Goal: Transaction & Acquisition: Subscribe to service/newsletter

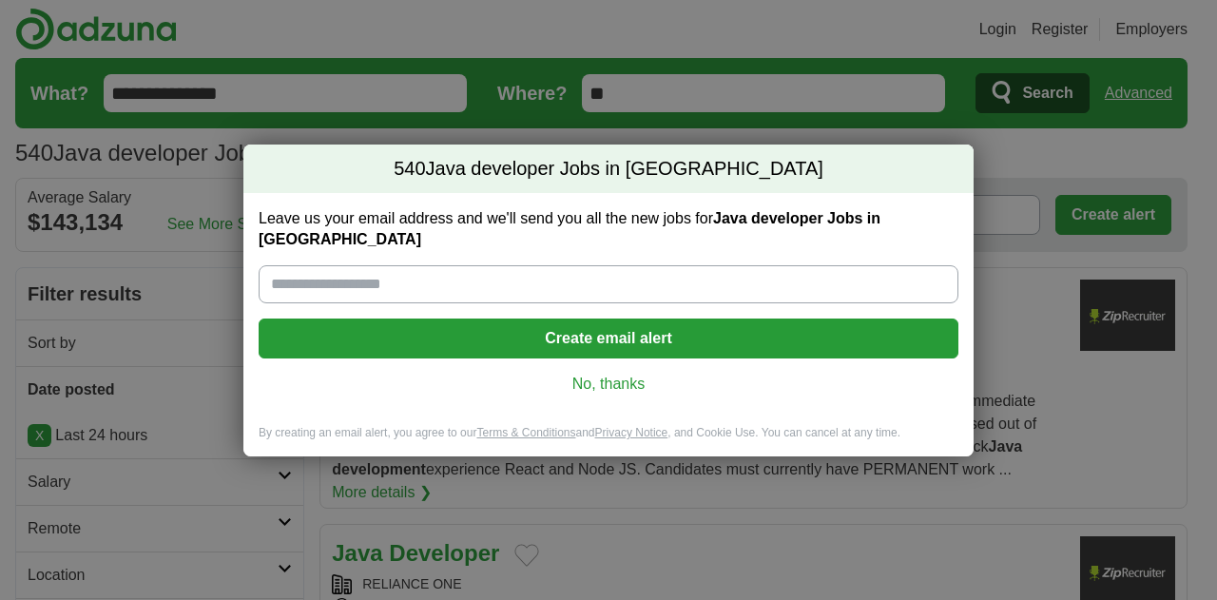
click at [504, 277] on input "Leave us your email address and we'll send you all the new jobs for Java develo…" at bounding box center [609, 284] width 700 height 38
type input "**********"
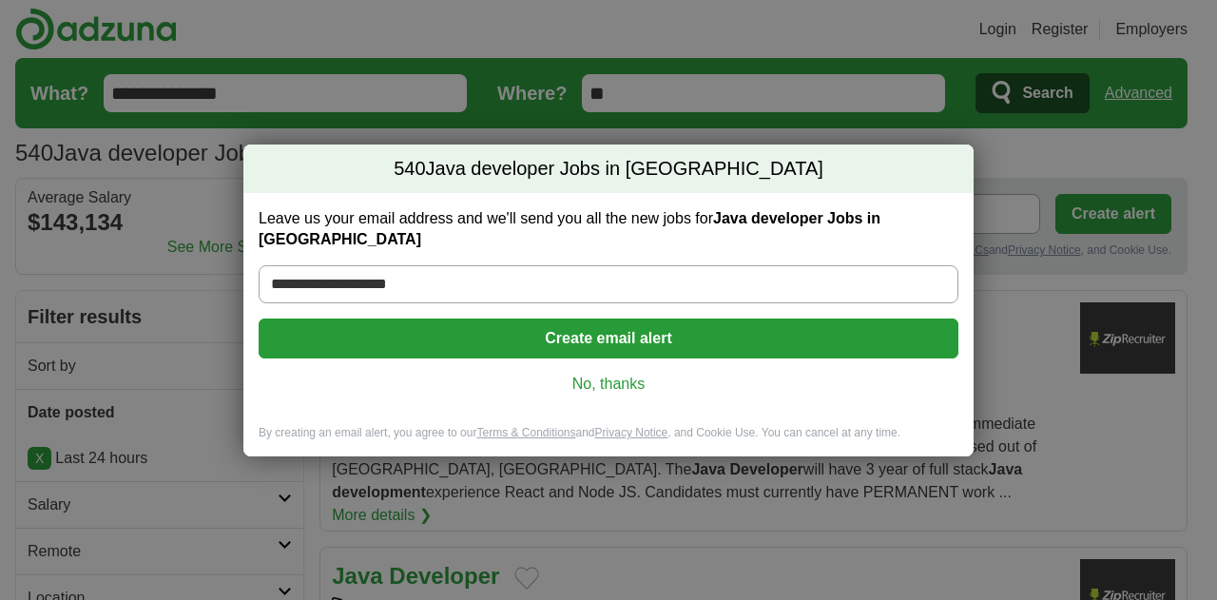
click at [527, 319] on button "Create email alert" at bounding box center [609, 339] width 700 height 40
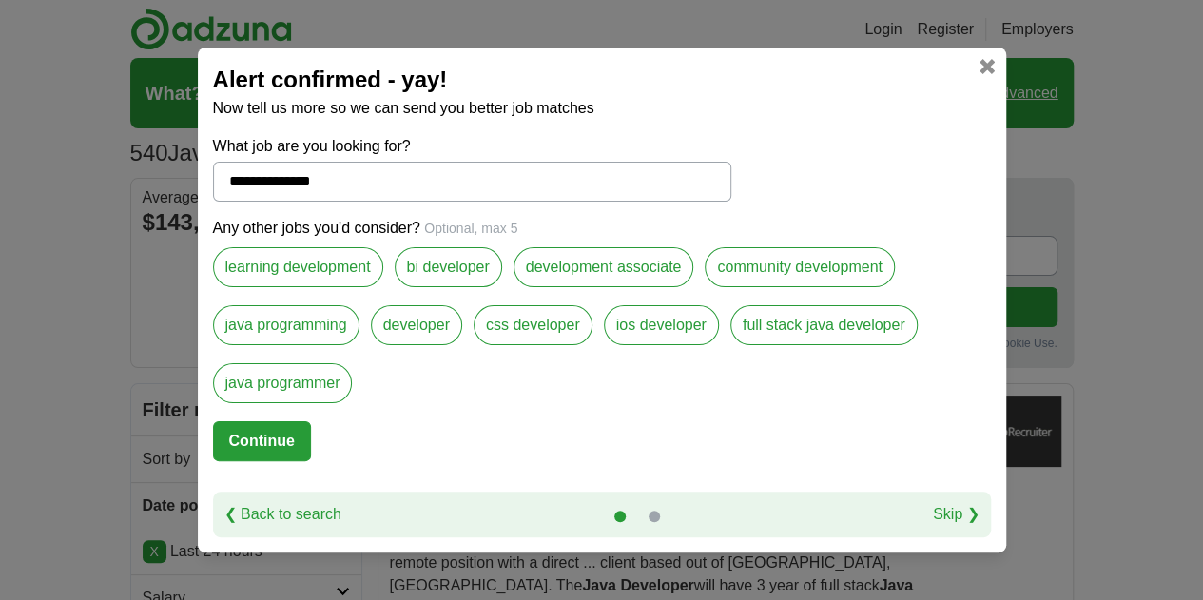
click at [276, 438] on button "Continue" at bounding box center [262, 441] width 98 height 40
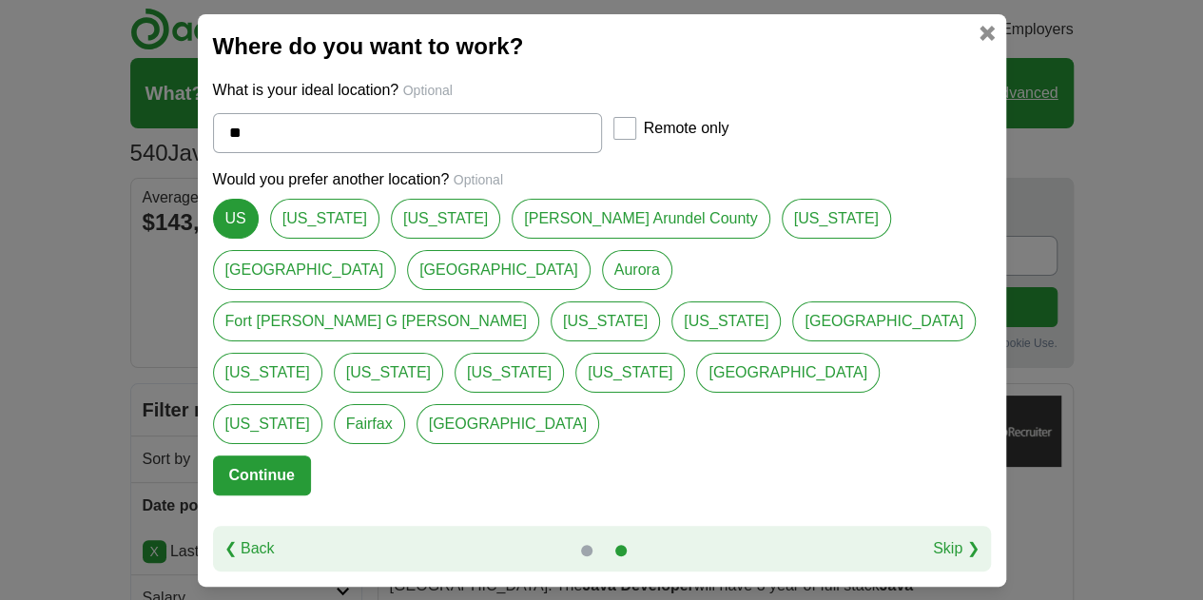
click at [276, 455] on button "Continue" at bounding box center [262, 475] width 98 height 40
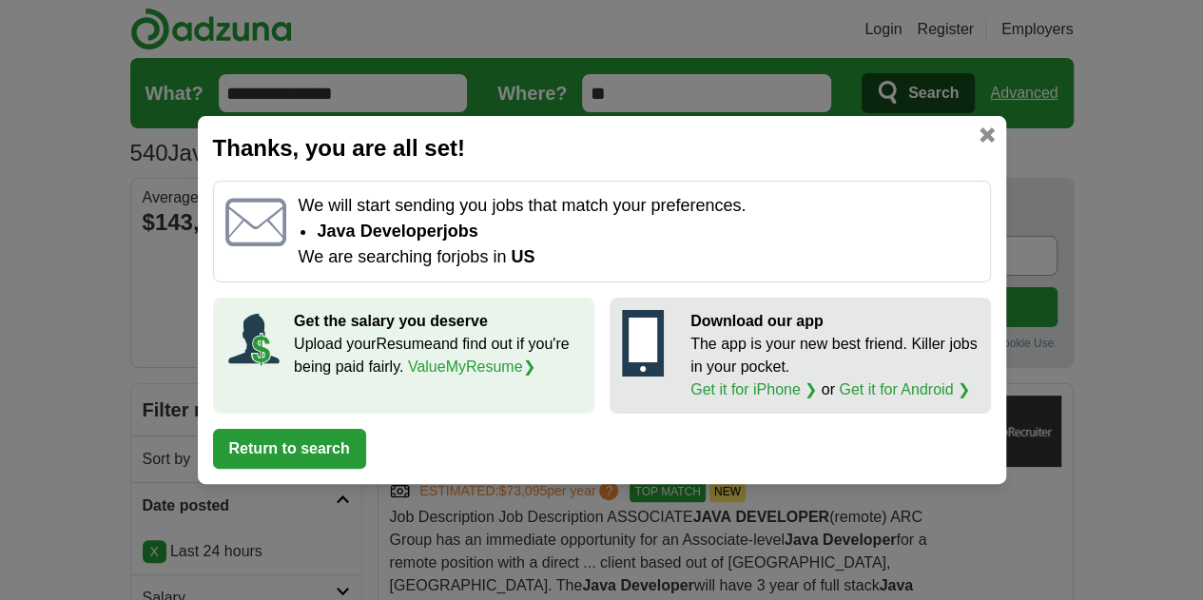
click at [983, 131] on link at bounding box center [986, 134] width 15 height 15
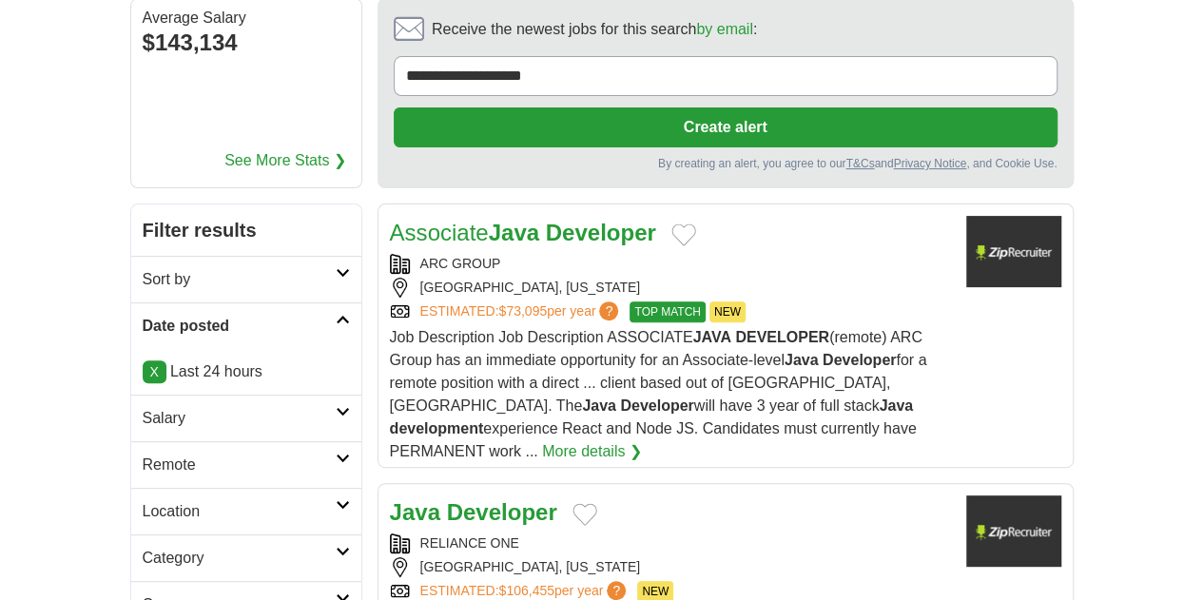
scroll to position [300, 0]
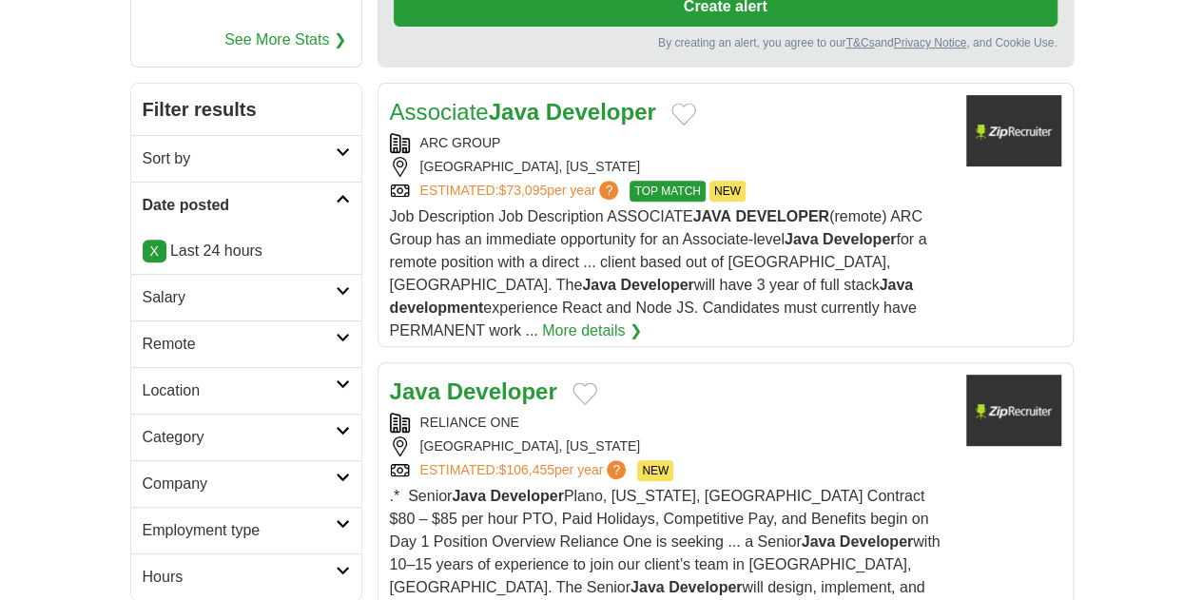
click at [156, 426] on h2 "Category" at bounding box center [239, 437] width 193 height 23
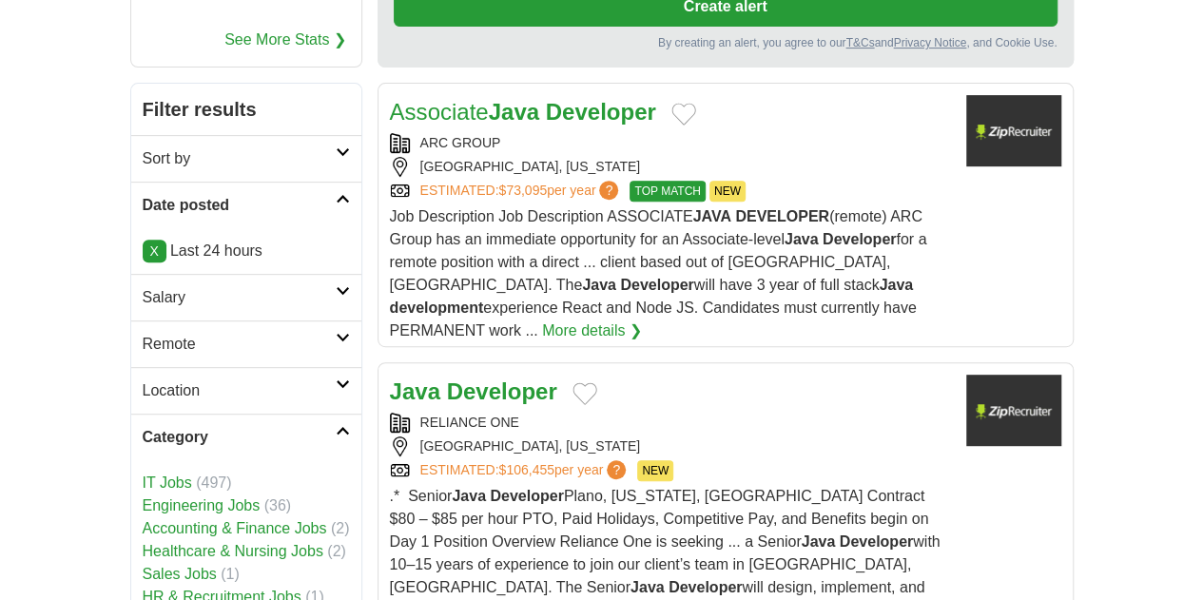
click at [143, 474] on link "IT Jobs" at bounding box center [167, 482] width 49 height 16
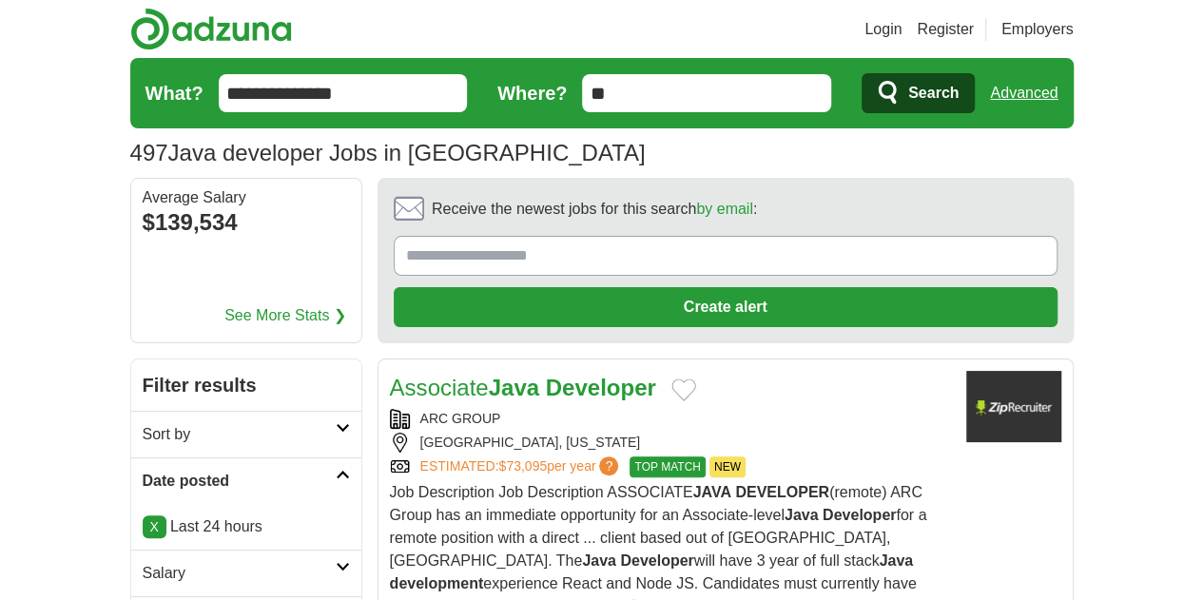
scroll to position [68, 0]
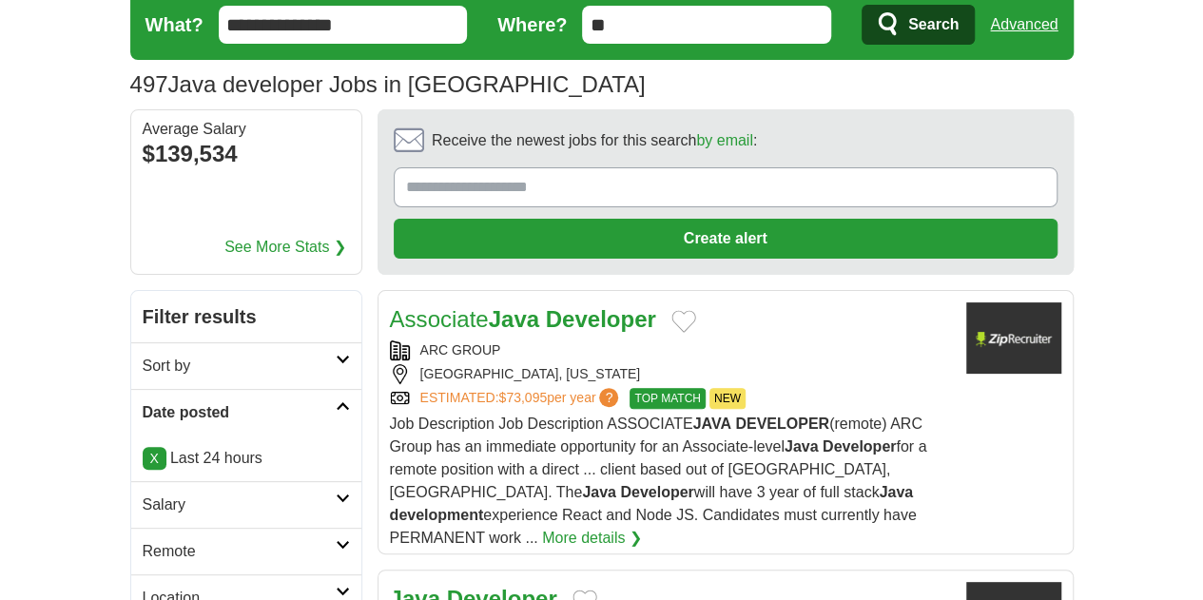
click at [188, 355] on h2 "Sort by" at bounding box center [239, 366] width 193 height 23
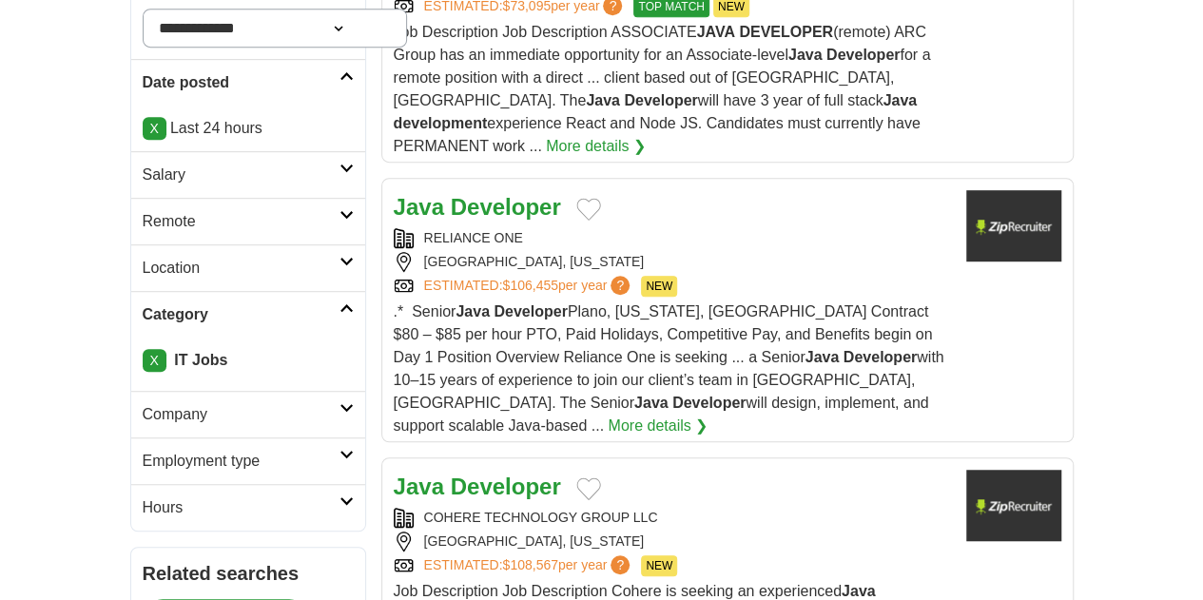
scroll to position [466, 0]
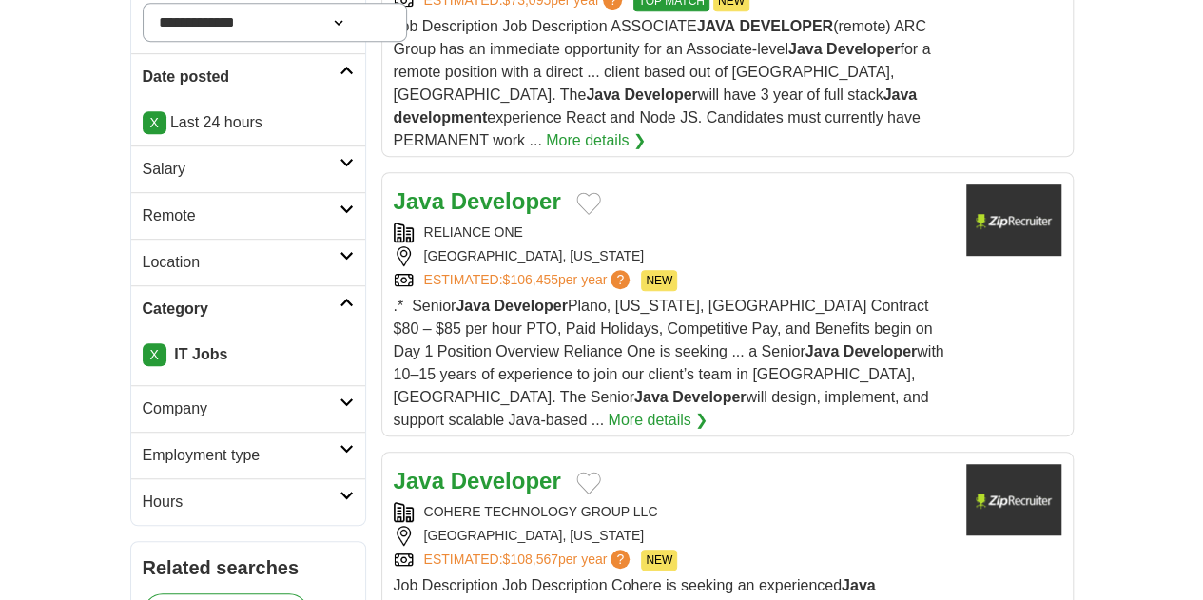
click at [230, 192] on link "Remote" at bounding box center [248, 215] width 234 height 47
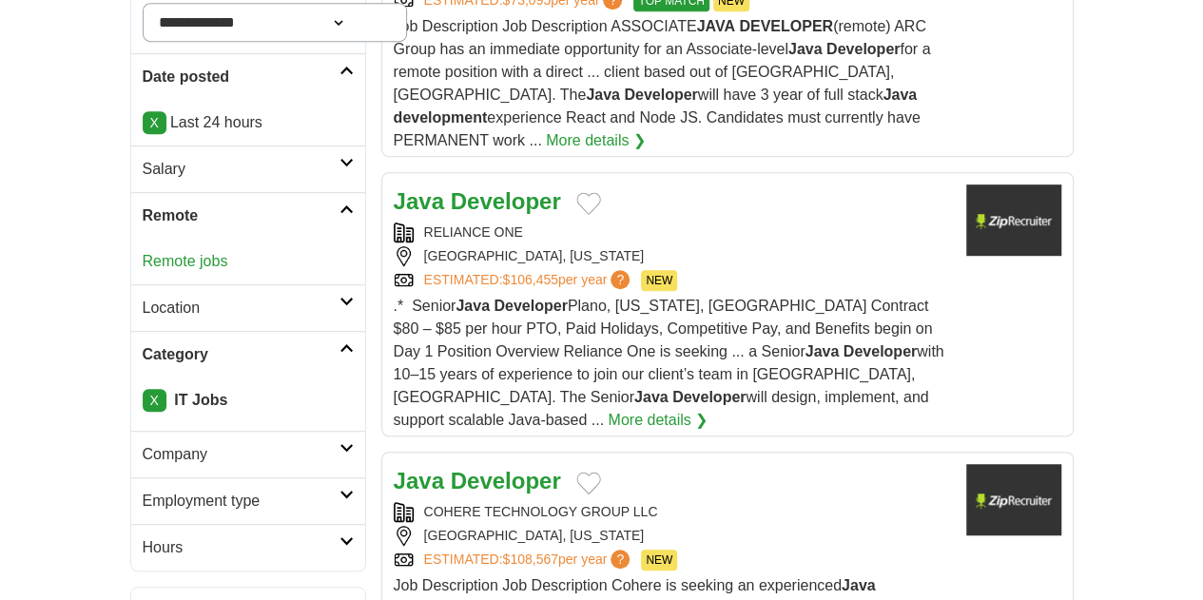
scroll to position [574, 0]
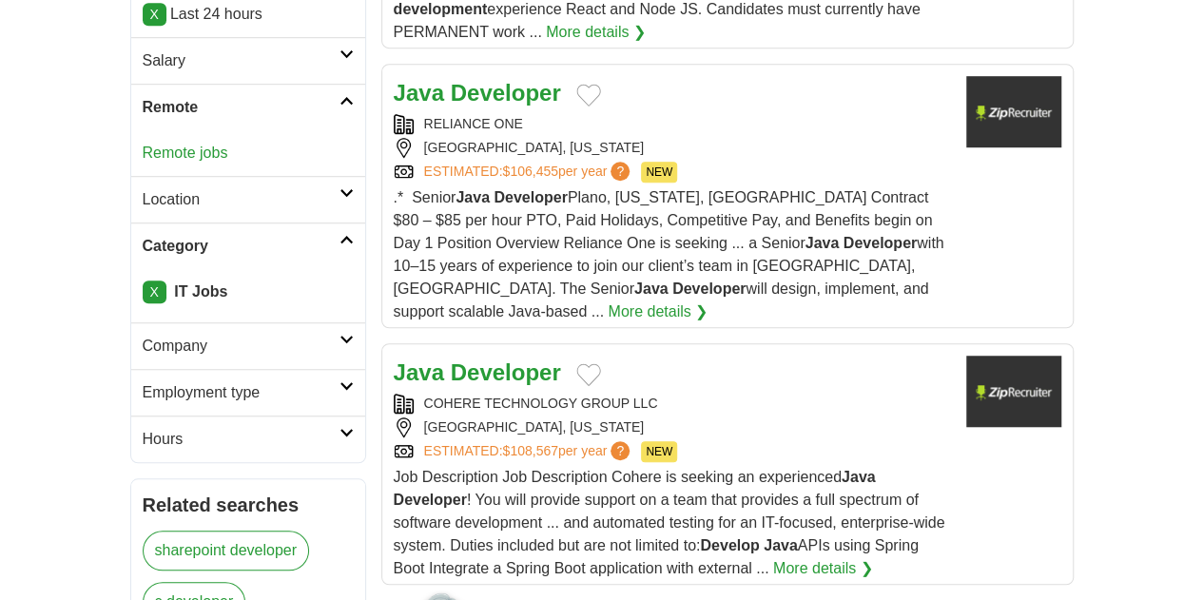
click at [177, 381] on h2 "Employment type" at bounding box center [241, 392] width 197 height 23
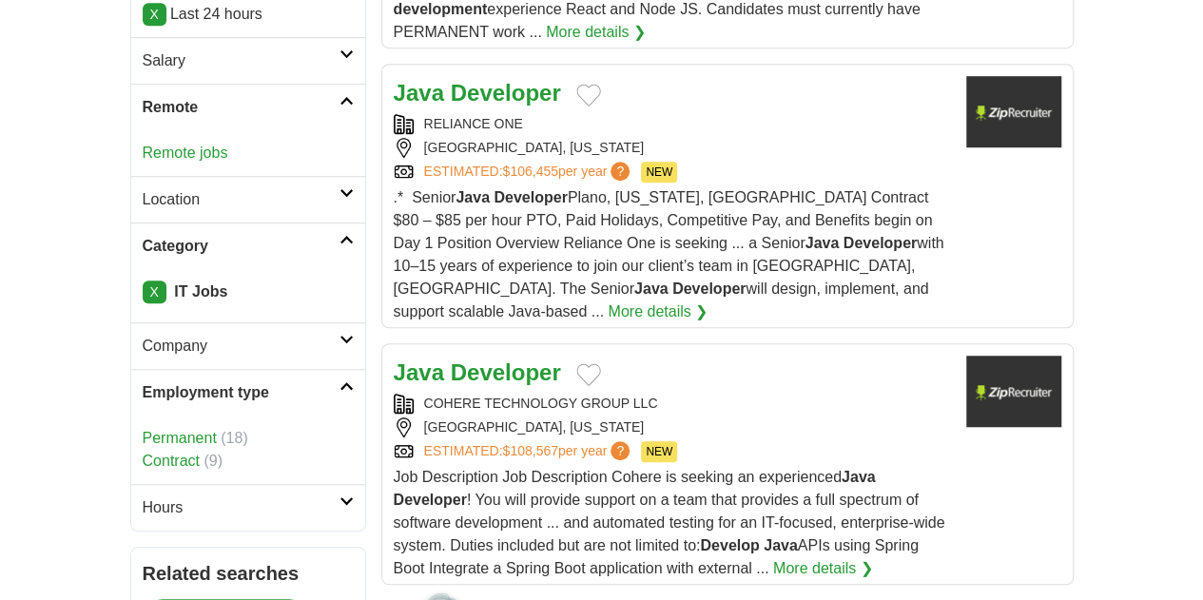
click at [143, 453] on link "Contract" at bounding box center [171, 461] width 57 height 16
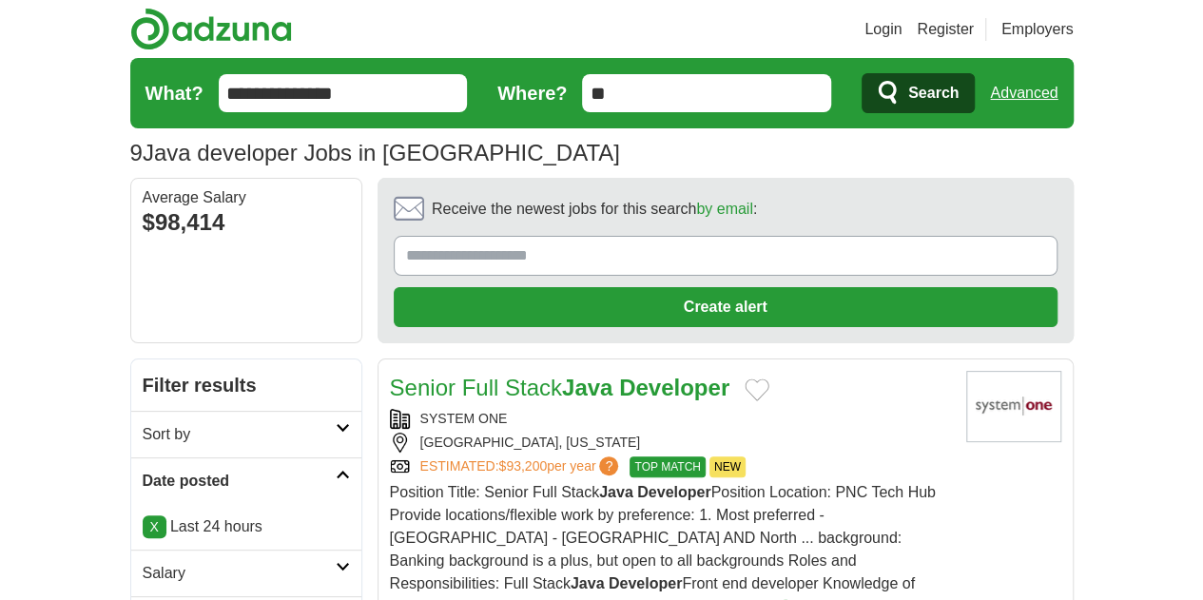
click at [506, 375] on link "Senior Full Stack Java Developer" at bounding box center [560, 388] width 340 height 26
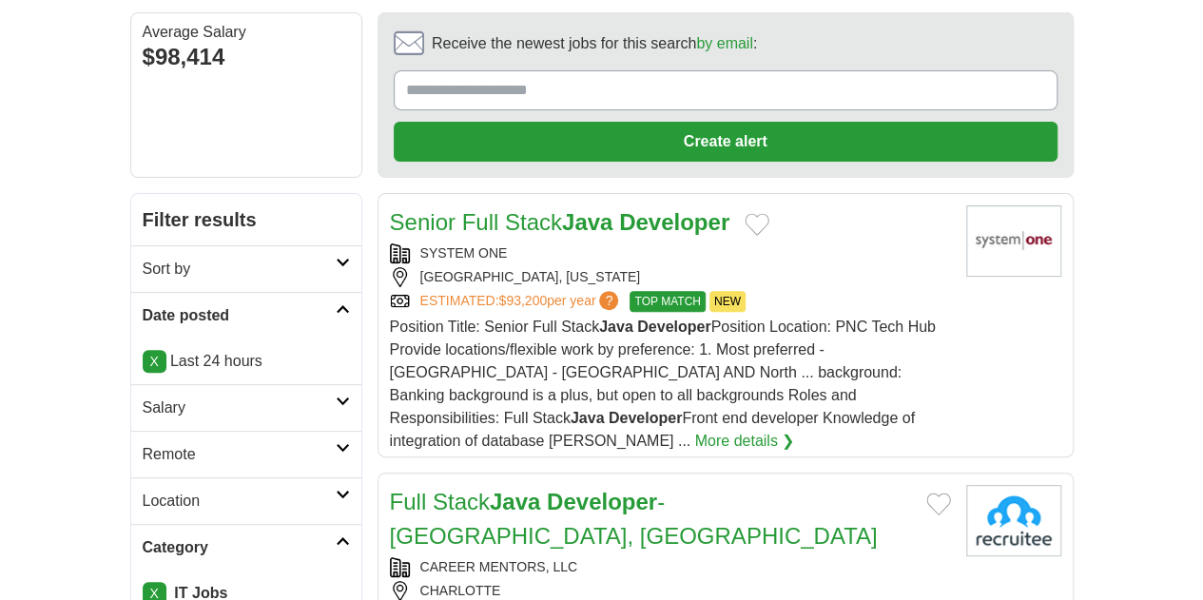
scroll to position [171, 0]
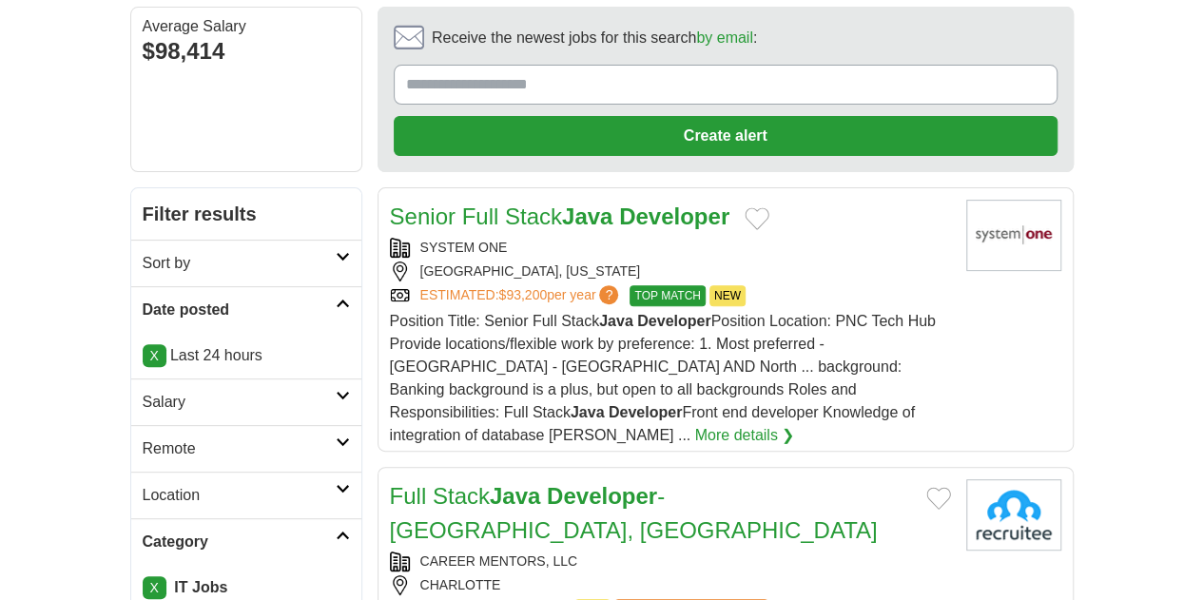
click at [490, 483] on strong "Java" at bounding box center [515, 496] width 50 height 26
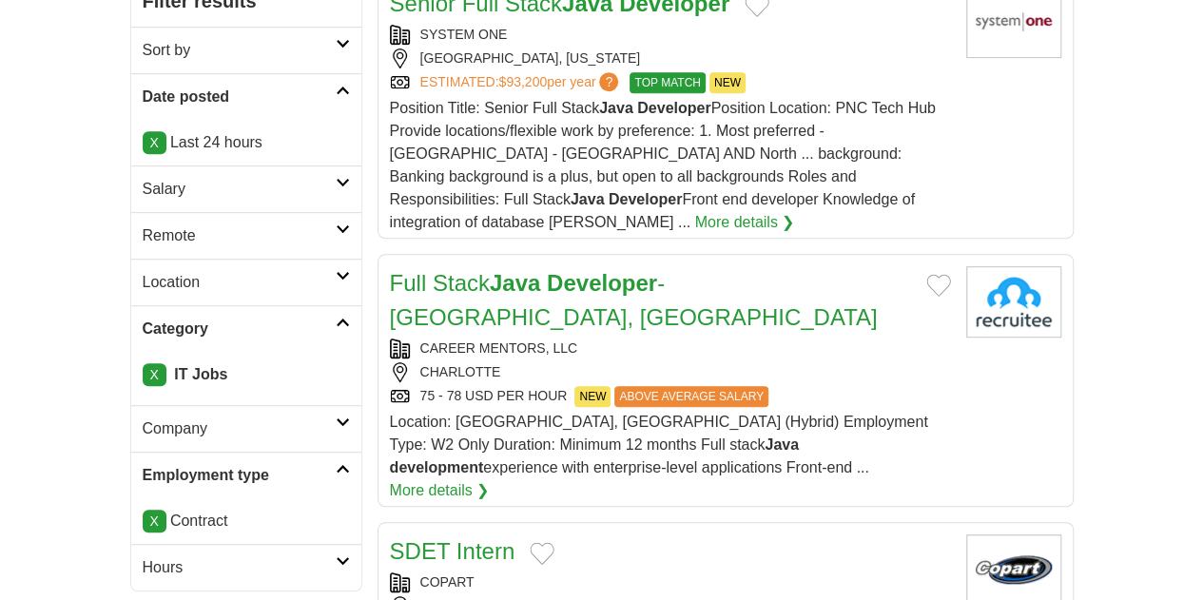
scroll to position [388, 0]
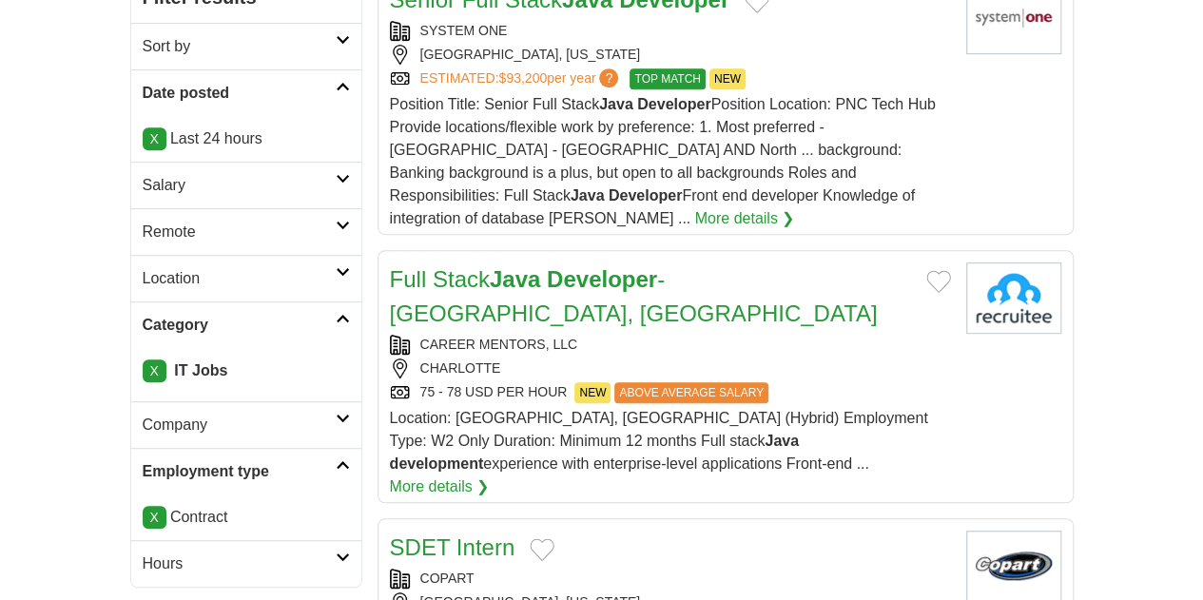
click at [418, 569] on div "COPART" at bounding box center [670, 579] width 561 height 20
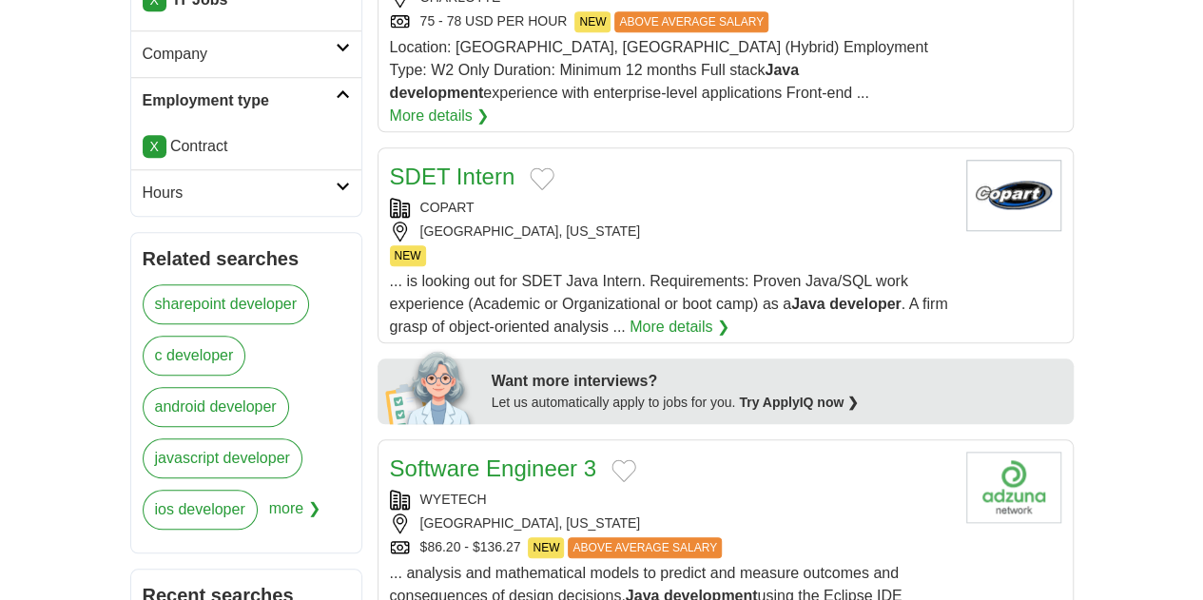
scroll to position [760, 0]
click at [505, 454] on link "Software Engineer 3" at bounding box center [493, 467] width 206 height 26
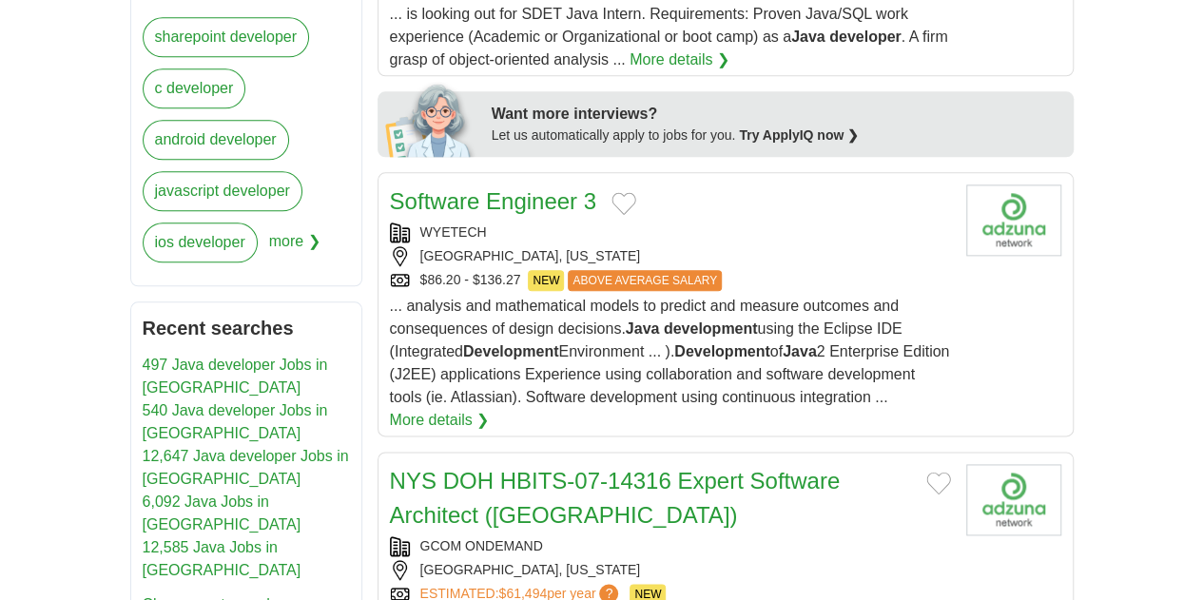
scroll to position [1027, 0]
click at [492, 535] on div "GCOM ONDEMAND" at bounding box center [670, 545] width 561 height 20
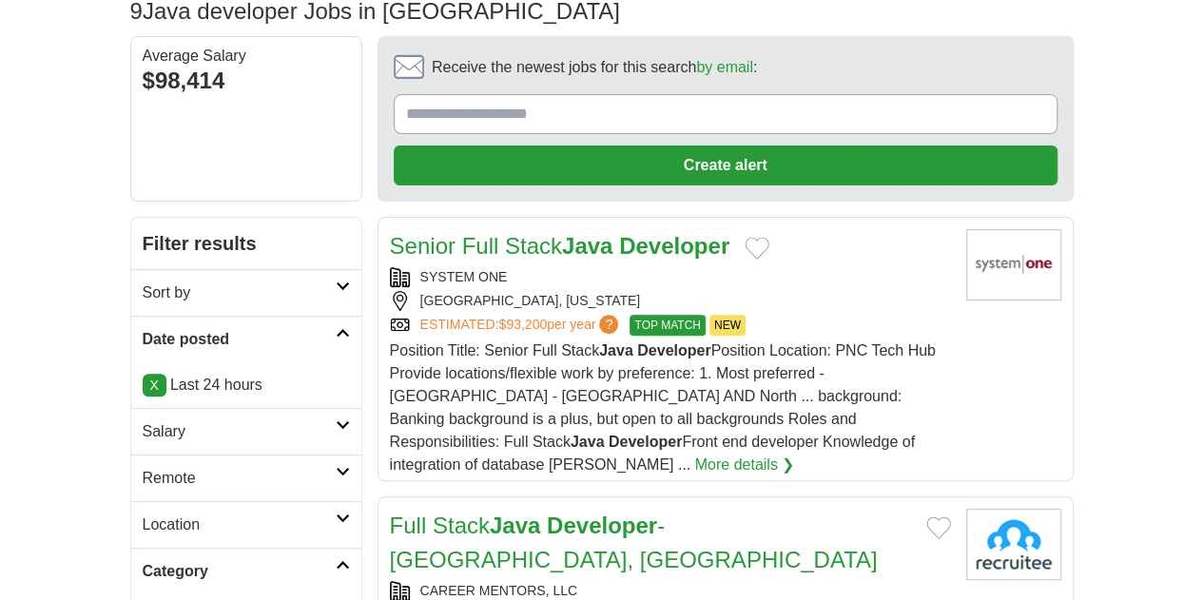
scroll to position [0, 0]
